Goal: Task Accomplishment & Management: Use online tool/utility

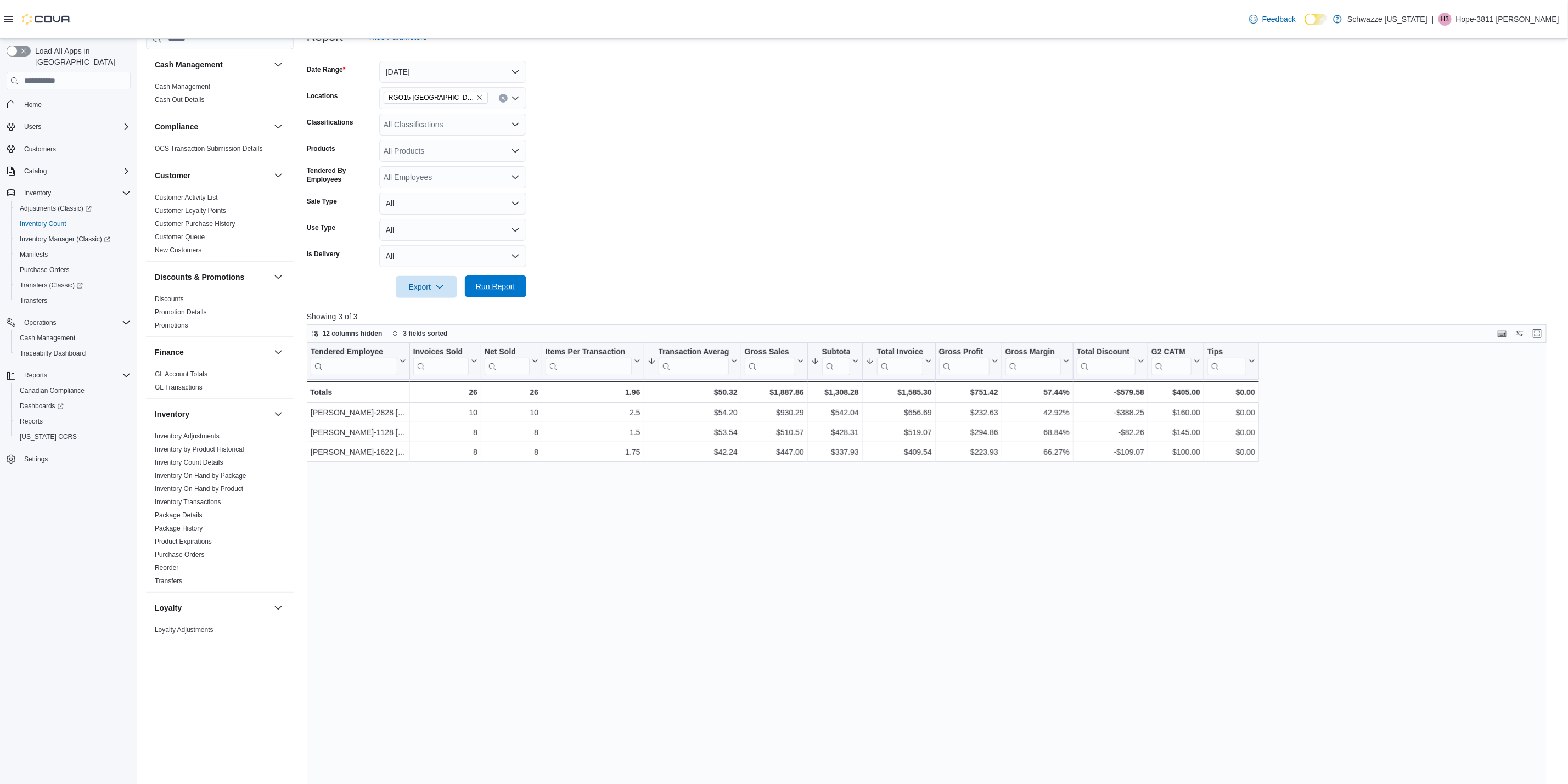
drag, startPoint x: 0, startPoint y: 0, endPoint x: 510, endPoint y: 290, distance: 586.7
click at [508, 289] on span "Run Report" at bounding box center [495, 287] width 40 height 11
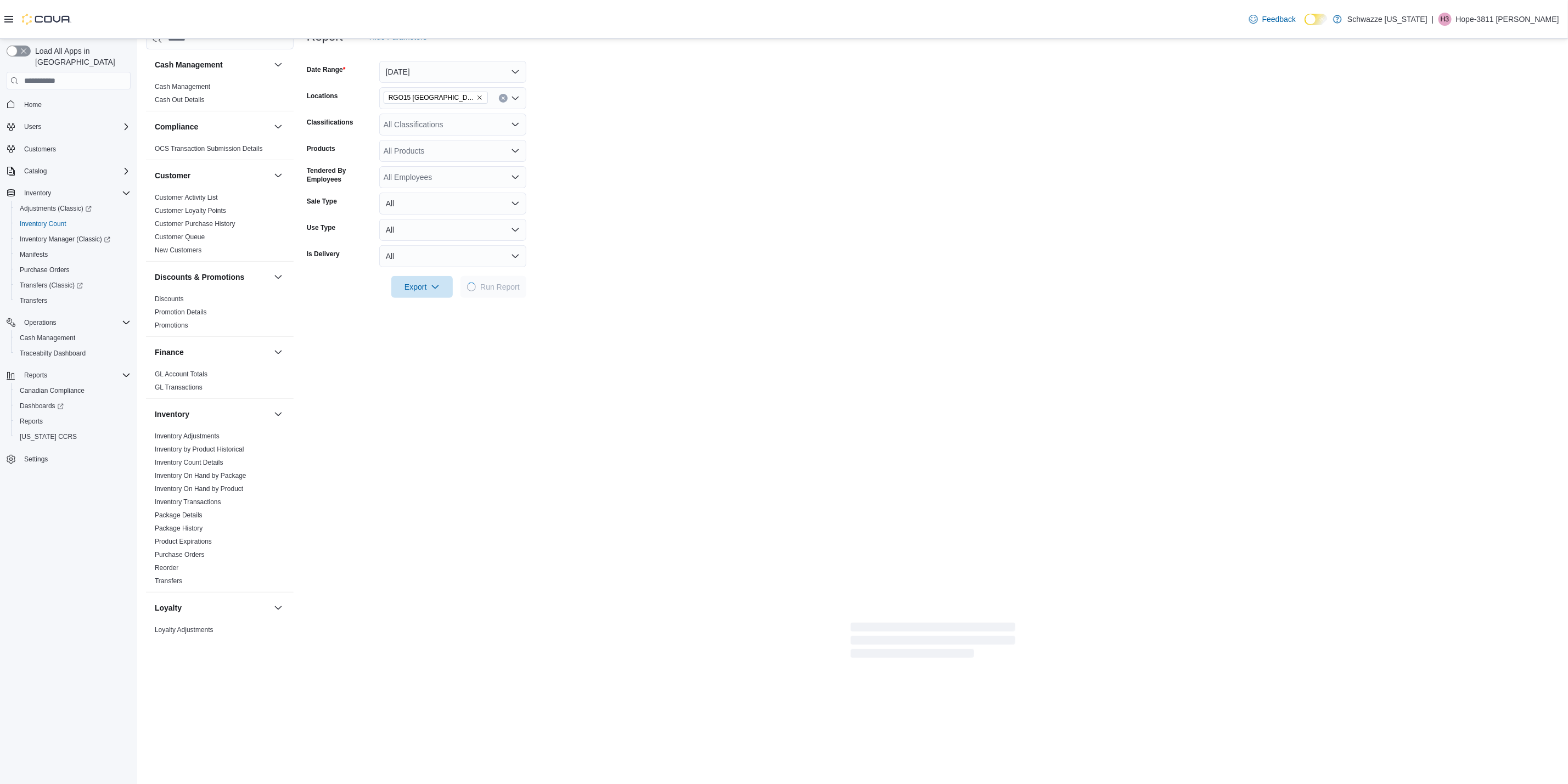
scroll to position [82, 0]
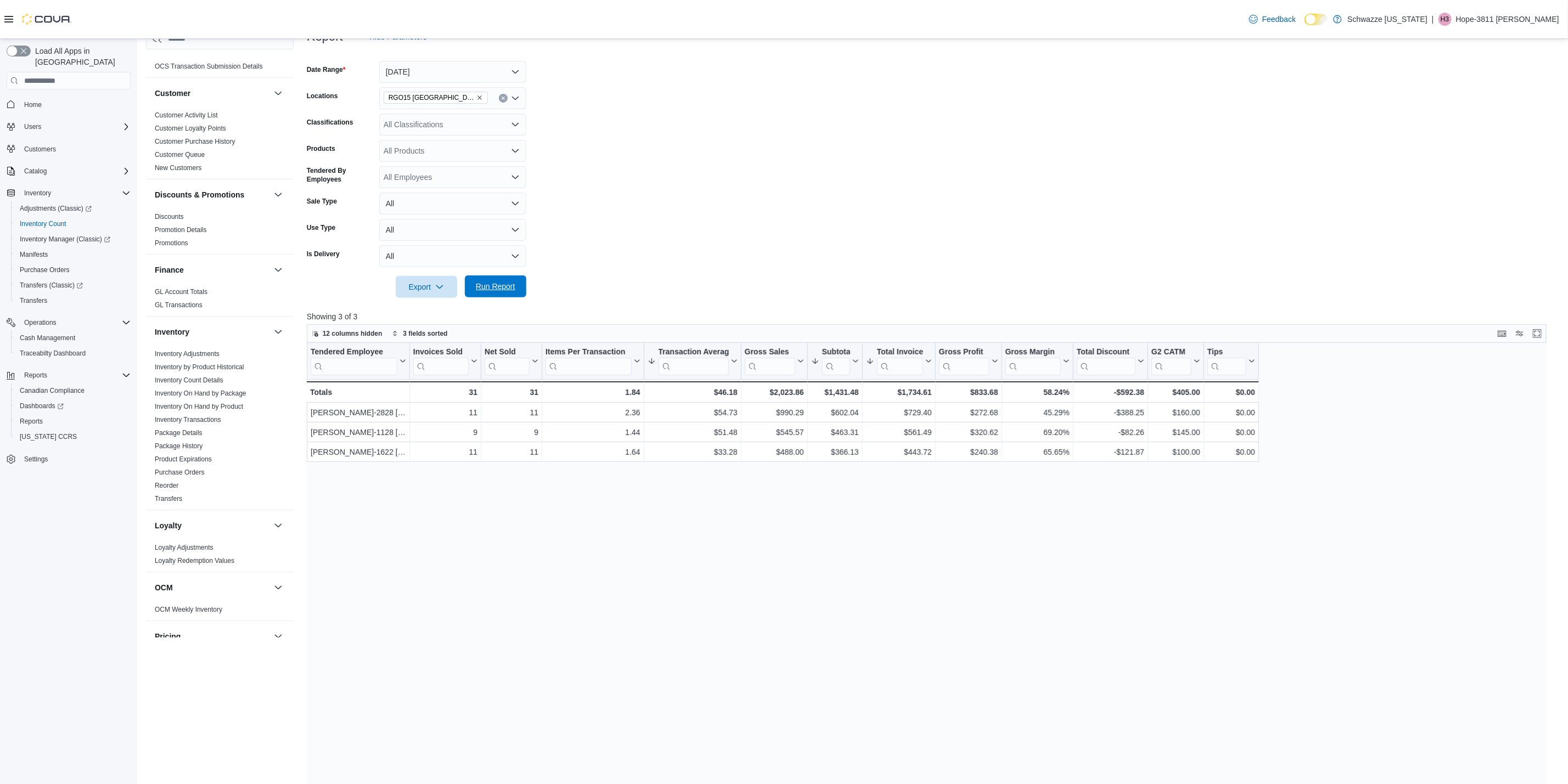
click at [497, 289] on span "Run Report" at bounding box center [495, 287] width 40 height 11
click at [506, 288] on span "Run Report" at bounding box center [495, 287] width 40 height 11
click at [420, 69] on button "[DATE]" at bounding box center [452, 71] width 147 height 22
click at [481, 88] on span "Custom Date" at bounding box center [460, 94] width 125 height 13
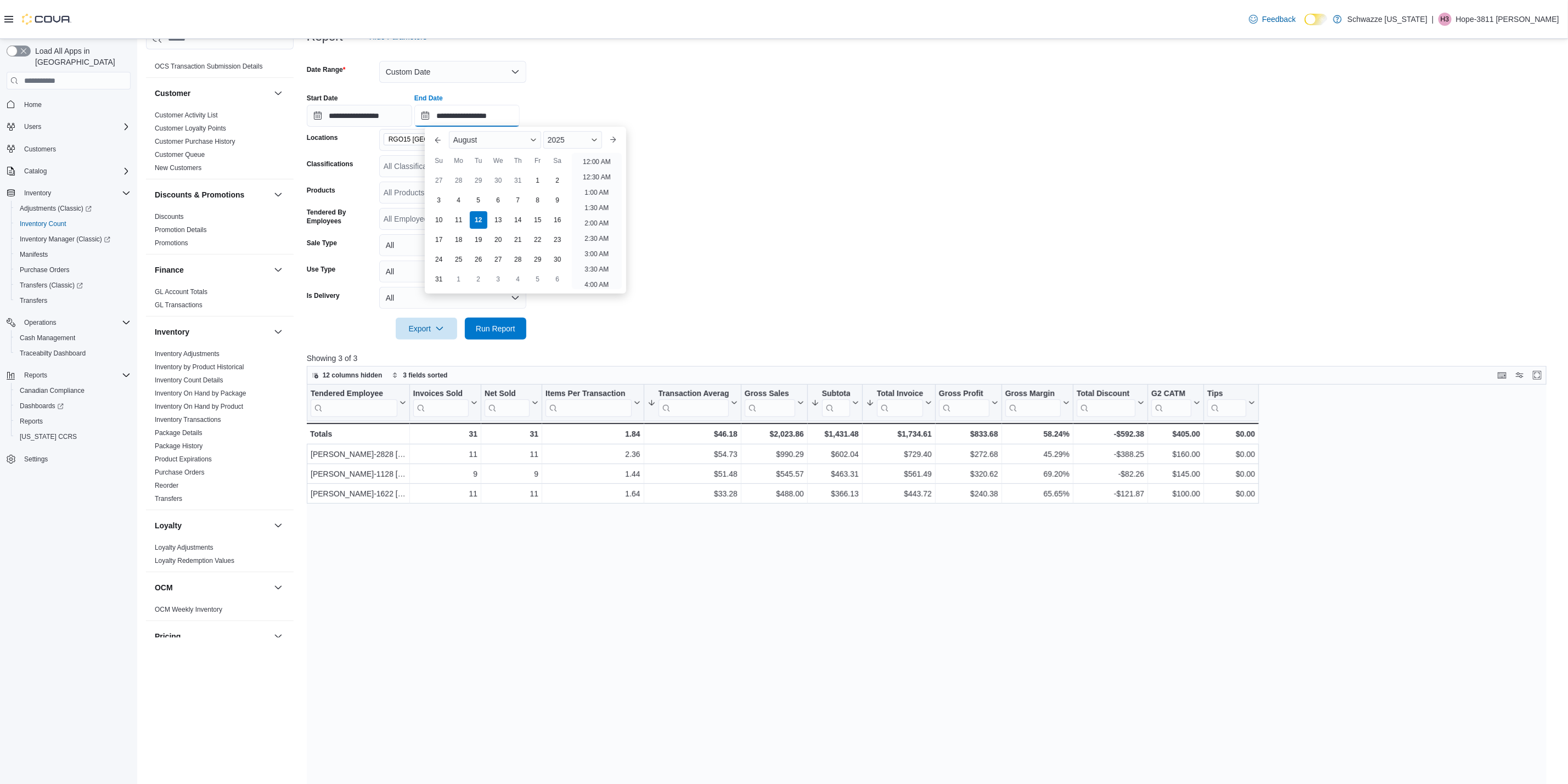
click at [508, 108] on input "**********" at bounding box center [467, 115] width 105 height 22
click at [598, 251] on li "3:00 PM" at bounding box center [597, 256] width 33 height 13
click at [494, 118] on input "**********" at bounding box center [467, 115] width 105 height 22
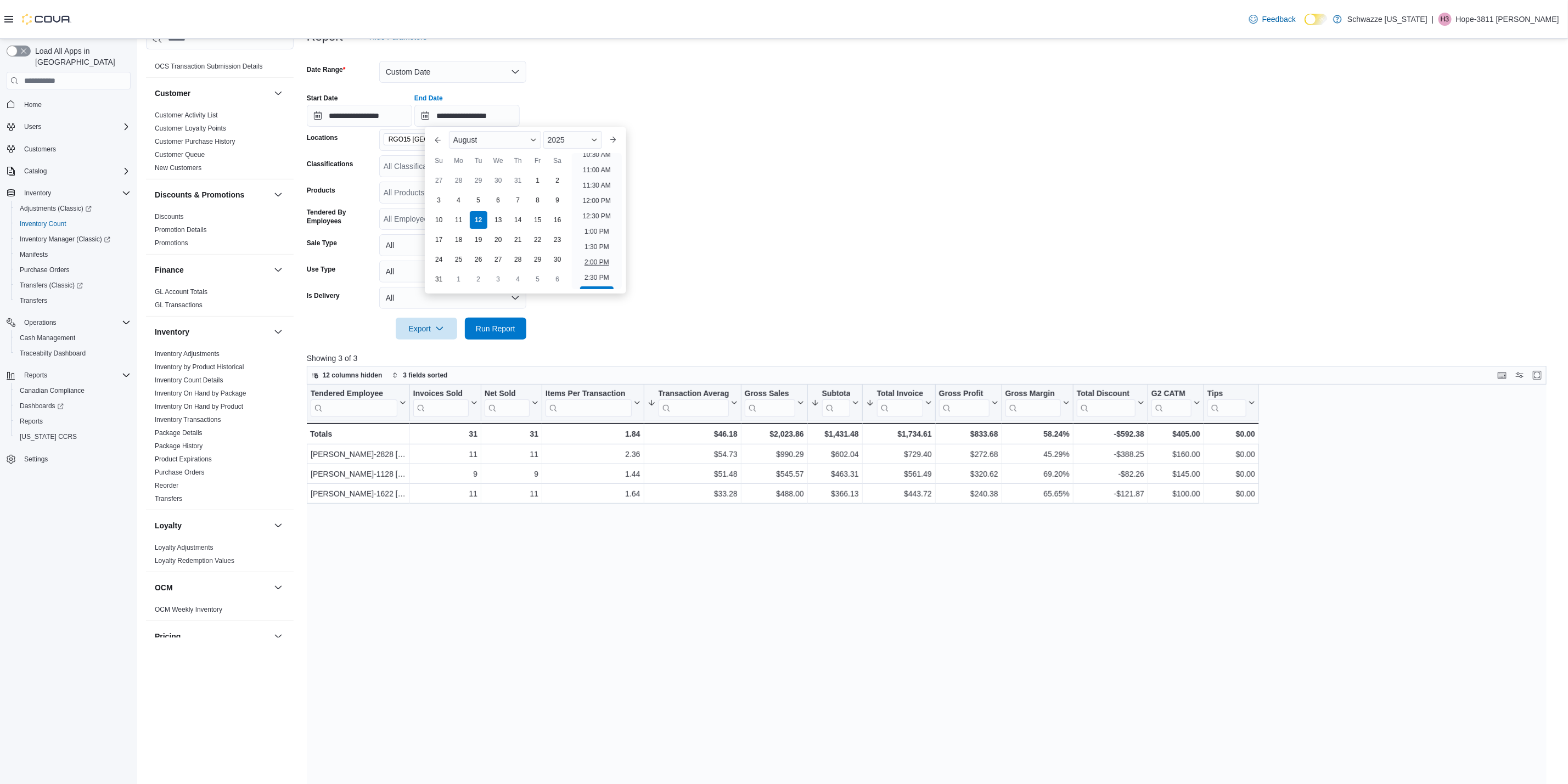
click at [604, 257] on li "2:00 PM" at bounding box center [597, 262] width 33 height 13
click at [499, 325] on span "Run Report" at bounding box center [495, 328] width 40 height 11
click at [520, 122] on input "**********" at bounding box center [467, 115] width 105 height 22
click at [604, 162] on li "3:00 PM" at bounding box center [597, 158] width 33 height 13
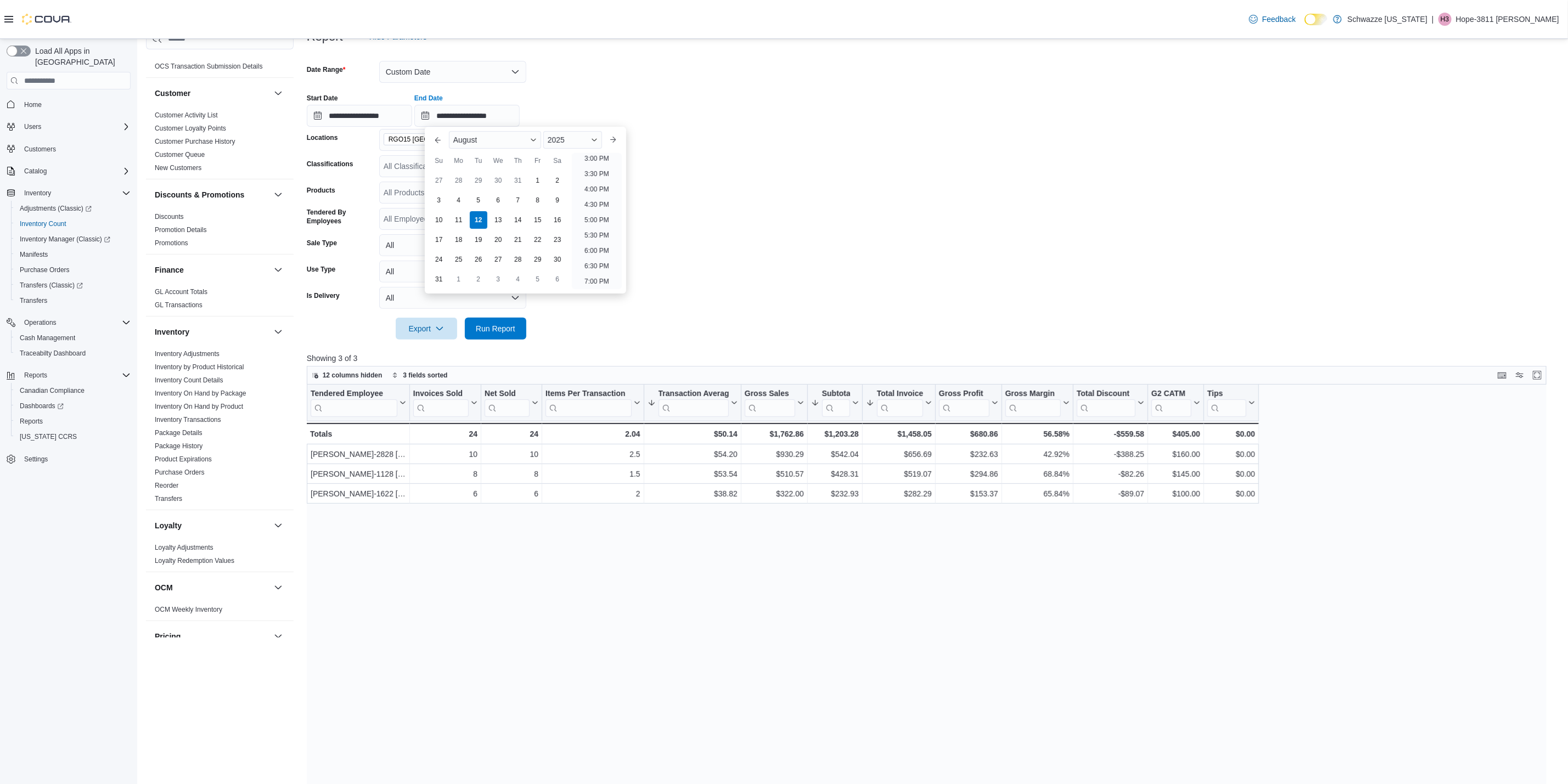
type input "**********"
click at [490, 330] on span "Run Report" at bounding box center [495, 328] width 40 height 11
click at [526, 329] on form "**********" at bounding box center [933, 193] width 1252 height 292
click at [526, 329] on button "Run Report" at bounding box center [495, 328] width 61 height 22
click at [404, 43] on span "Hide Parameters" at bounding box center [391, 37] width 71 height 22
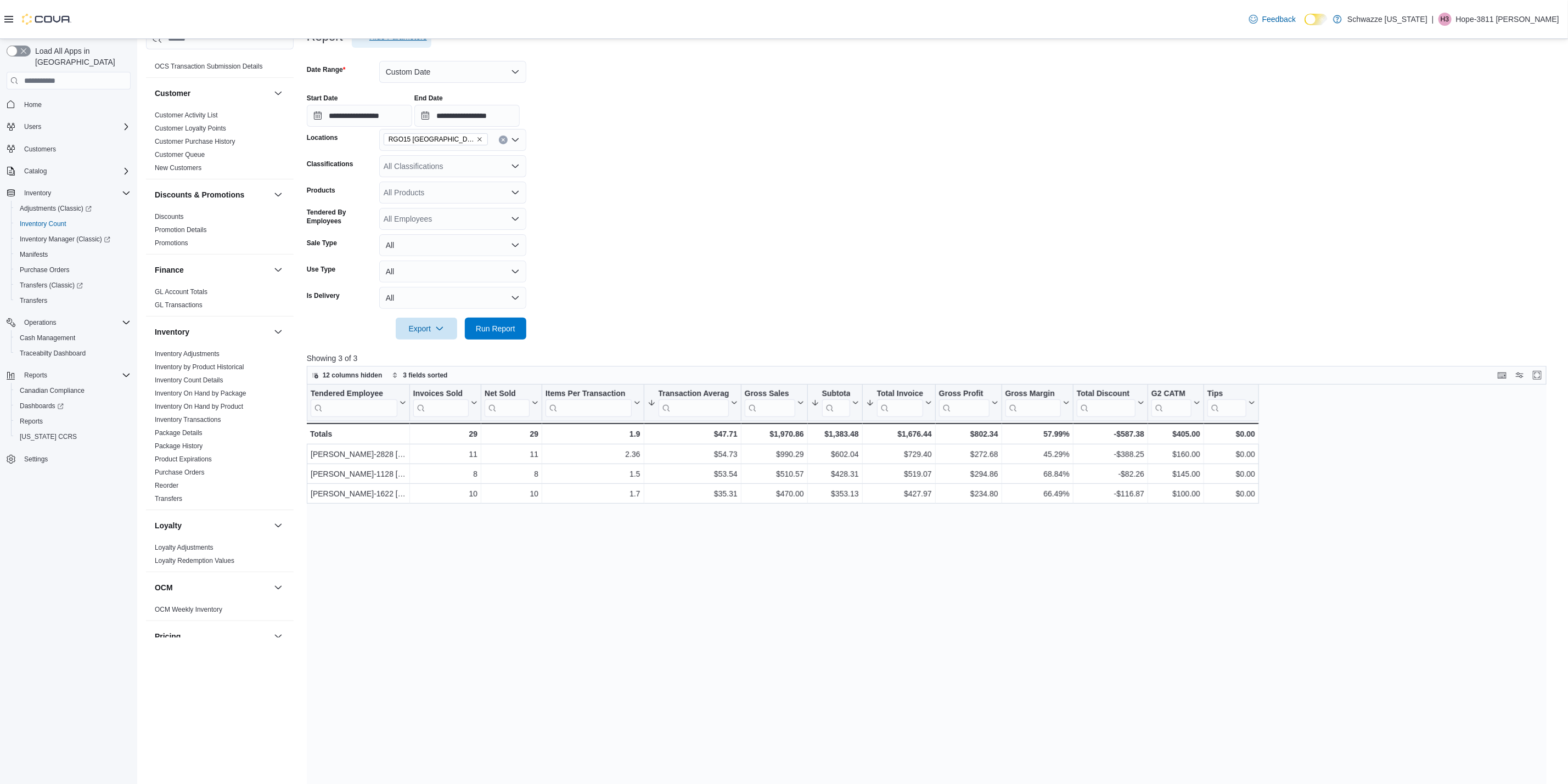
scroll to position [74, 0]
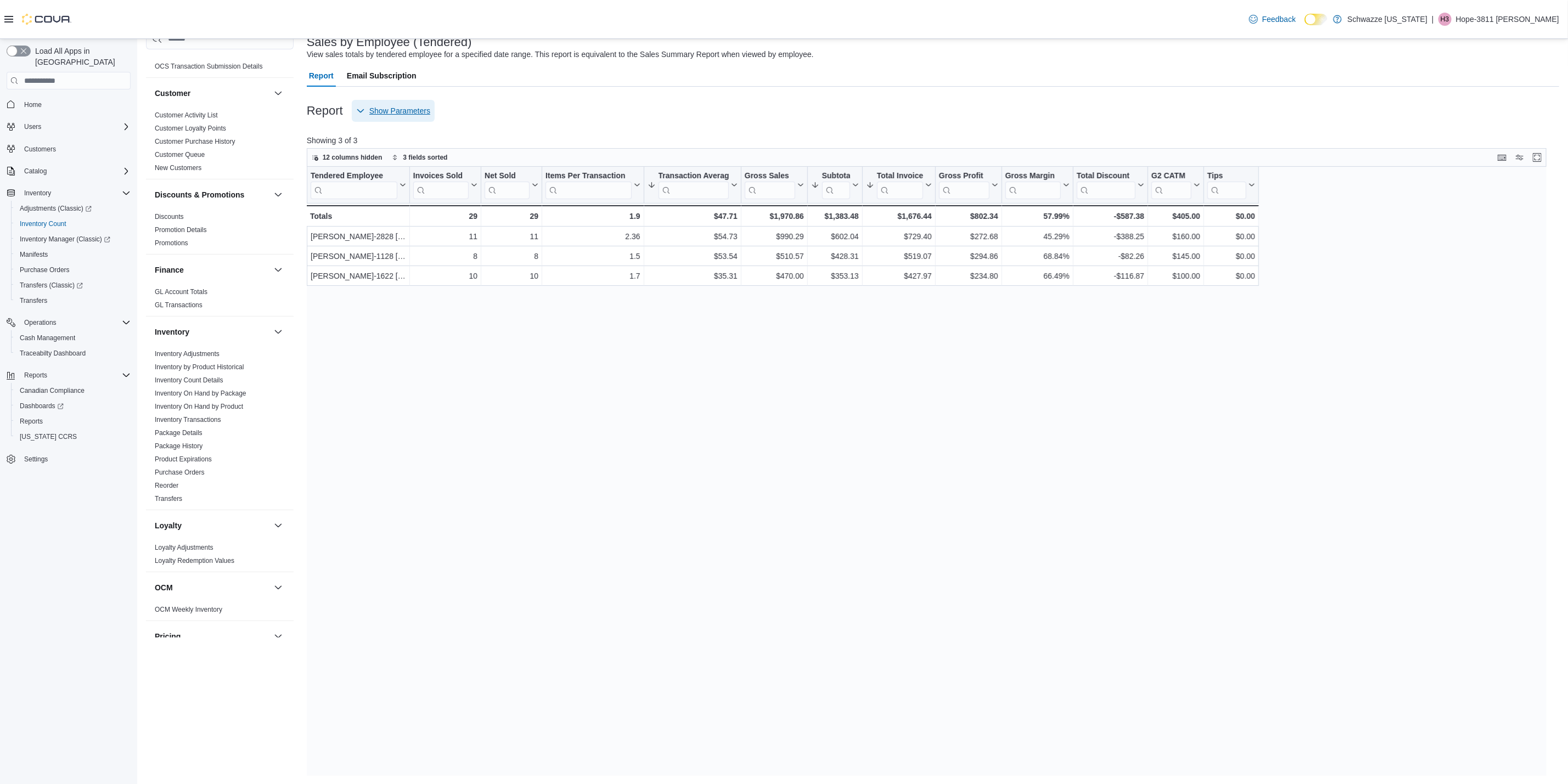
click at [409, 107] on span "Show Parameters" at bounding box center [399, 111] width 61 height 11
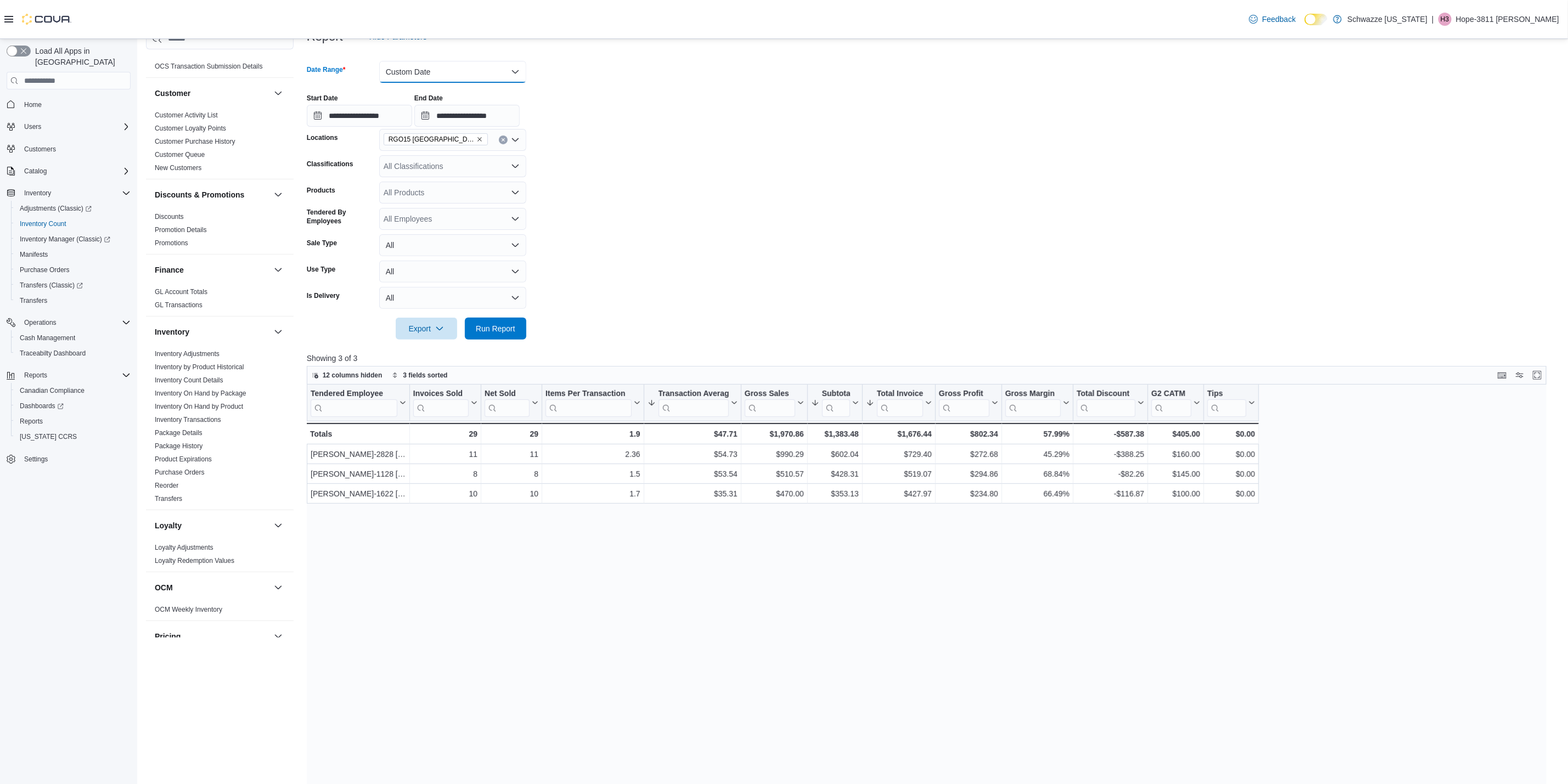
click at [435, 75] on button "Custom Date" at bounding box center [452, 71] width 147 height 22
click at [500, 328] on span "Run Report" at bounding box center [495, 328] width 40 height 11
click at [788, 76] on form "**********" at bounding box center [933, 193] width 1252 height 292
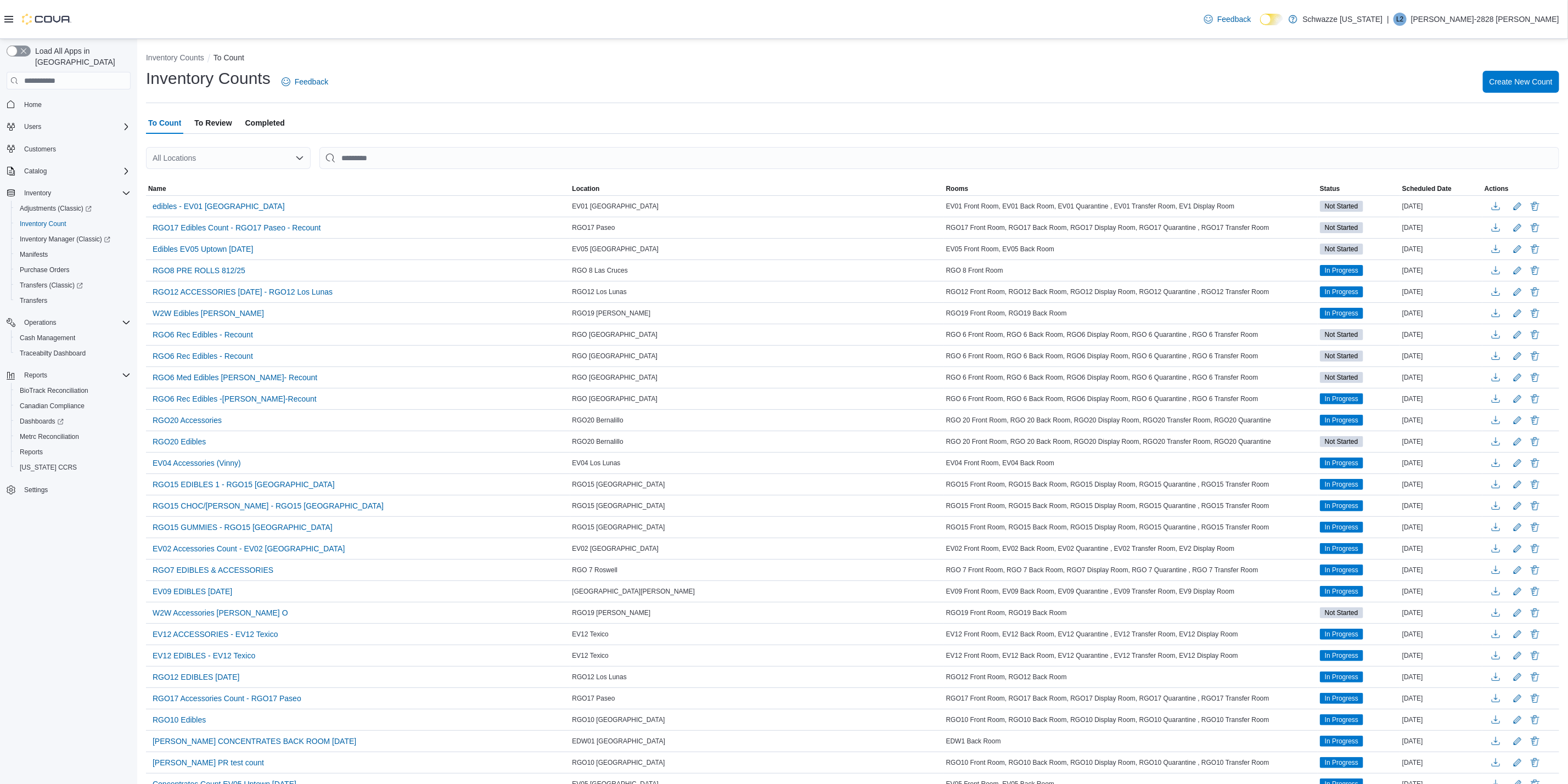
click at [191, 162] on div "All Locations" at bounding box center [229, 157] width 165 height 22
click at [204, 240] on span "RGO15 [GEOGRAPHIC_DATA]" at bounding box center [242, 243] width 108 height 11
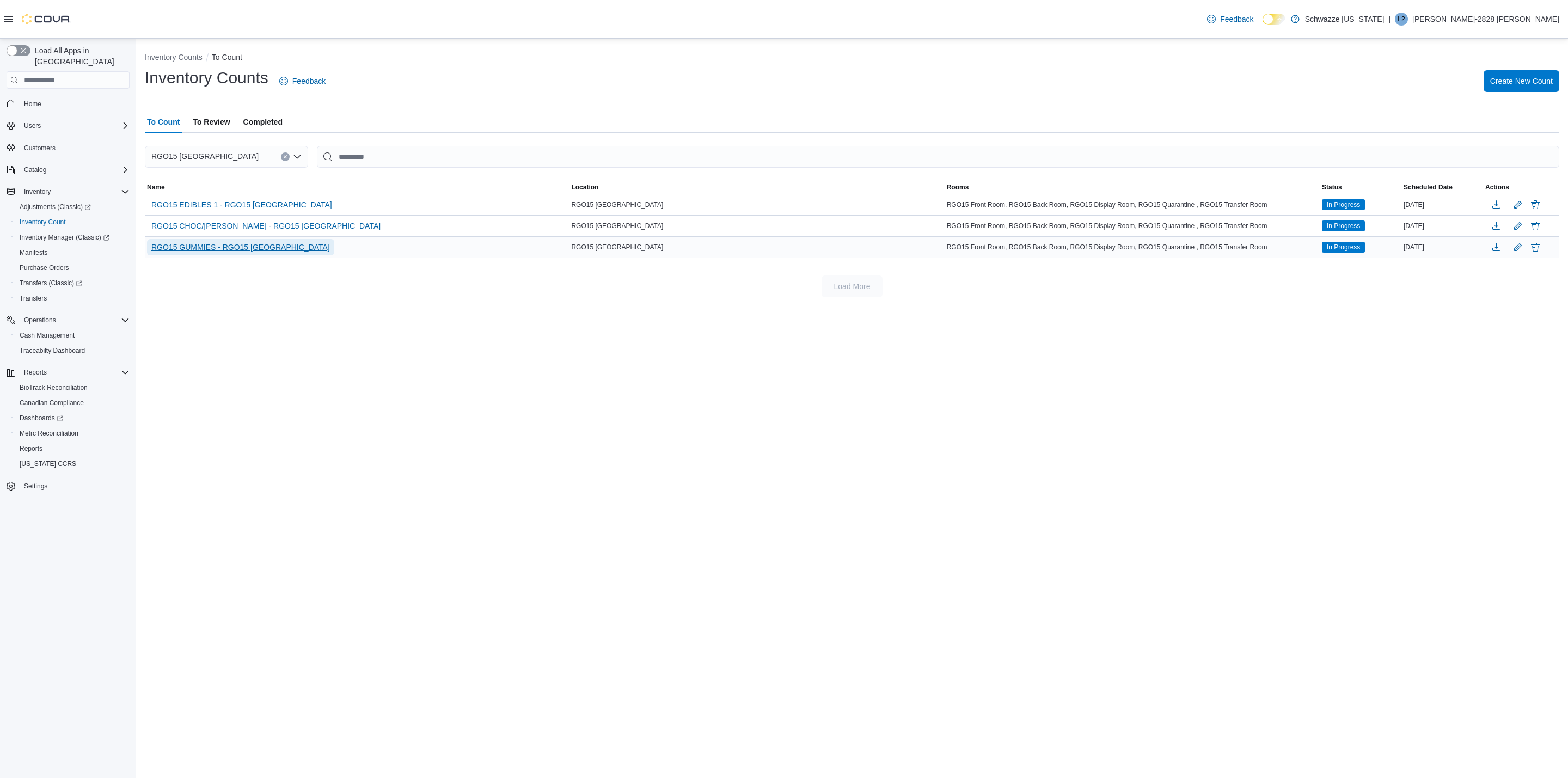
click at [291, 246] on span "RGO15 GUMMIES - RGO15 Sunland Park" at bounding box center [240, 247] width 179 height 11
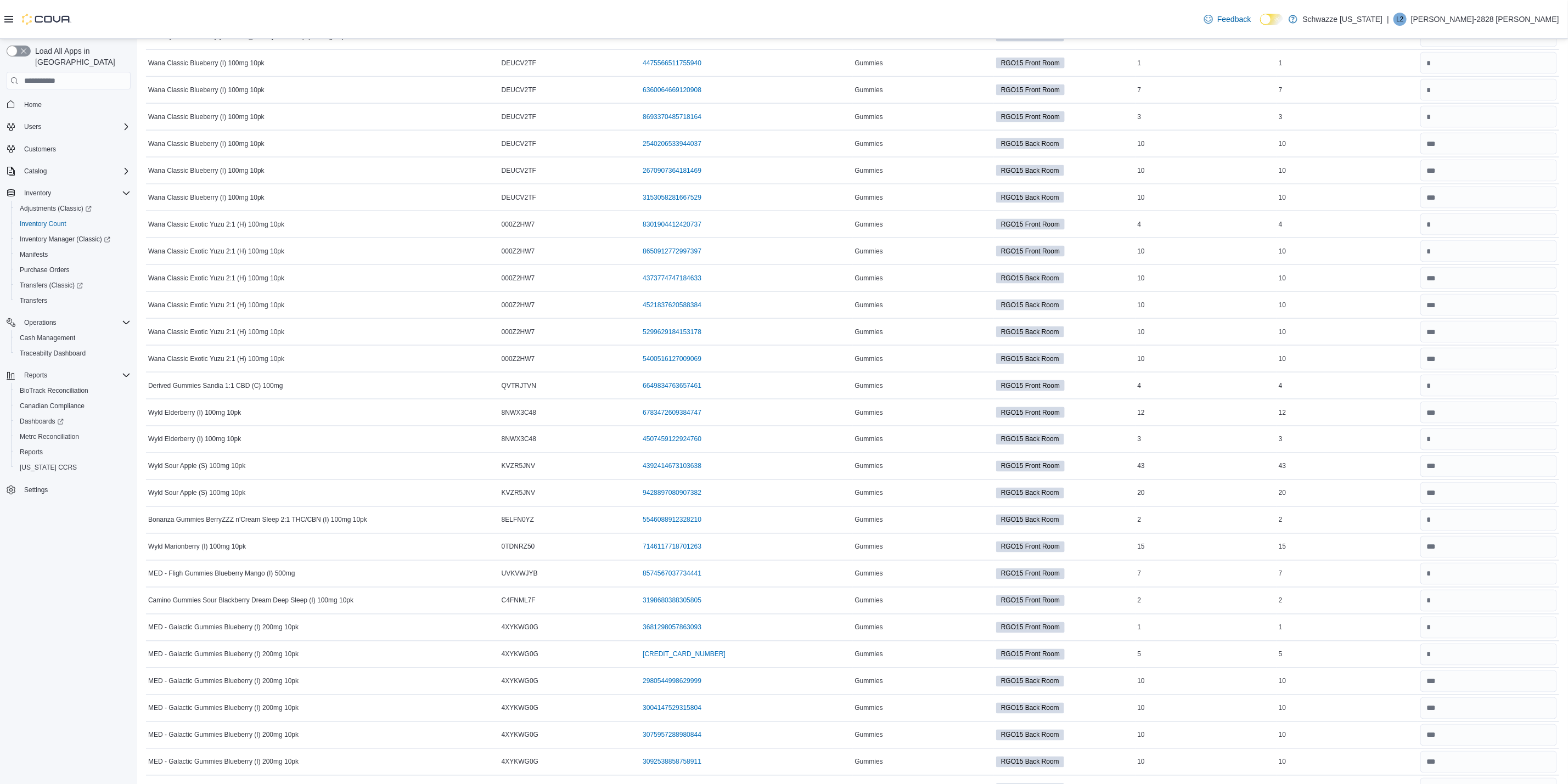
scroll to position [1152, 0]
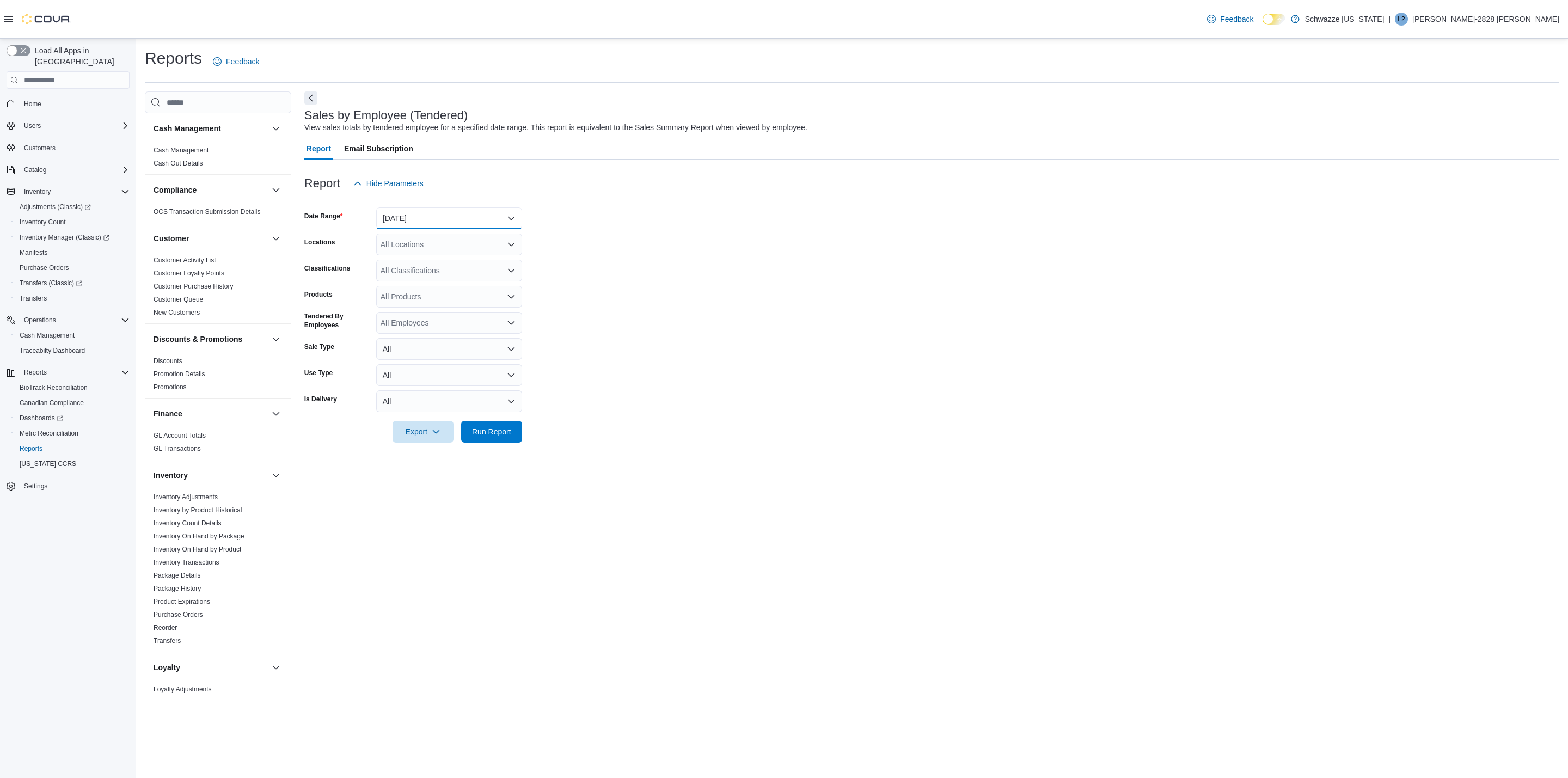
click at [409, 222] on button "[DATE]" at bounding box center [449, 218] width 146 height 22
click at [409, 261] on span "[DATE]" at bounding box center [456, 262] width 124 height 13
click at [410, 249] on div "All Locations" at bounding box center [449, 244] width 146 height 22
click at [452, 325] on span "RGO15 [GEOGRAPHIC_DATA]" at bounding box center [458, 328] width 108 height 11
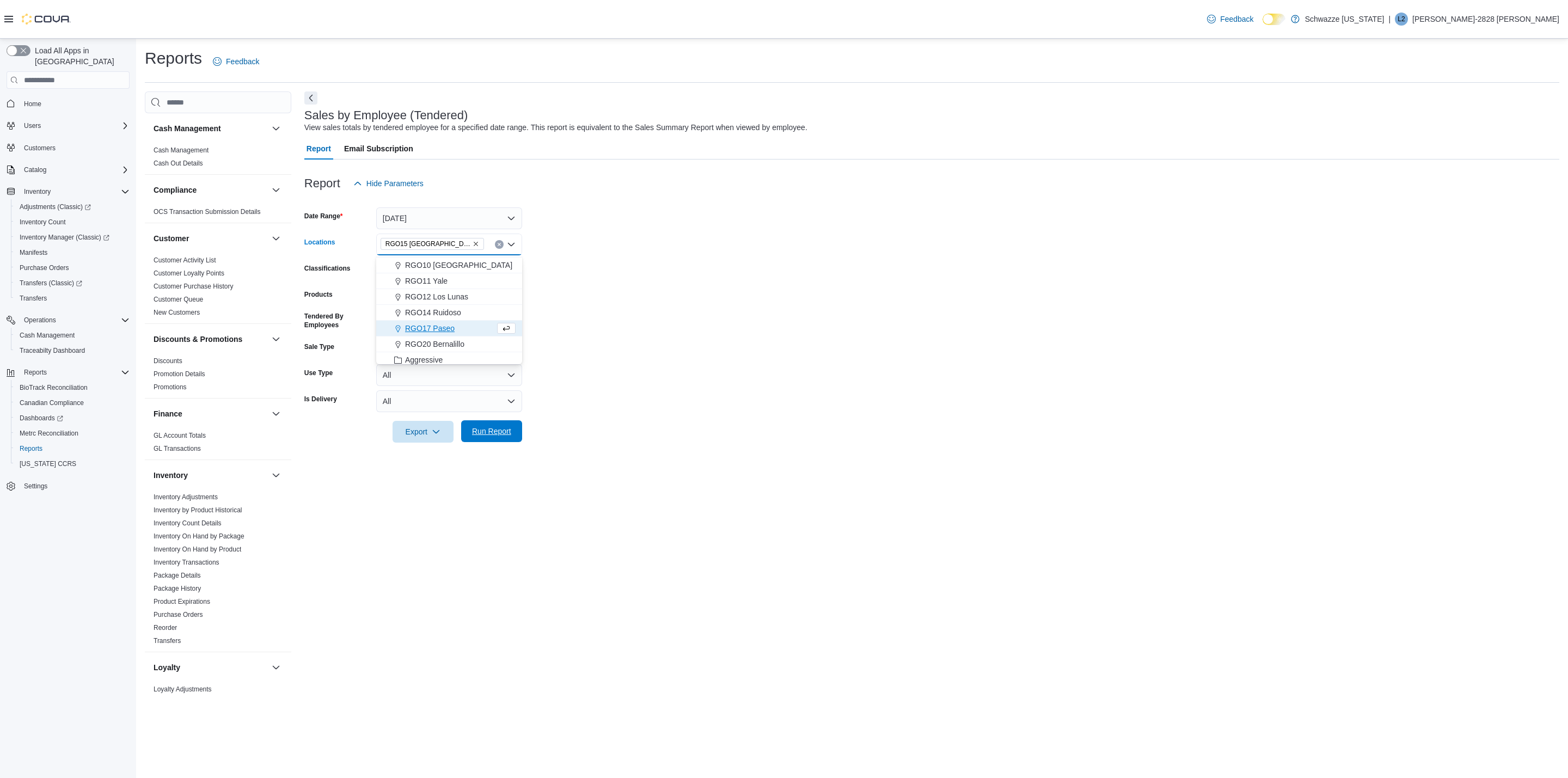
click at [508, 430] on span "Run Report" at bounding box center [492, 431] width 39 height 11
